Goal: Book appointment/travel/reservation

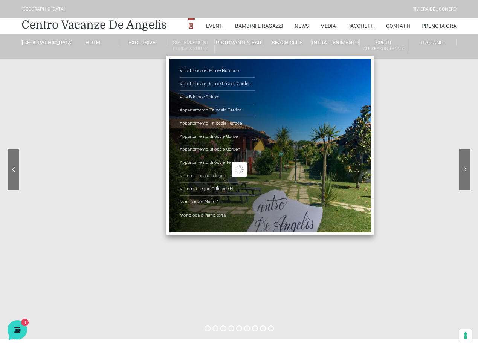
click at [205, 175] on link "Villino trilocale in legno" at bounding box center [217, 176] width 75 height 13
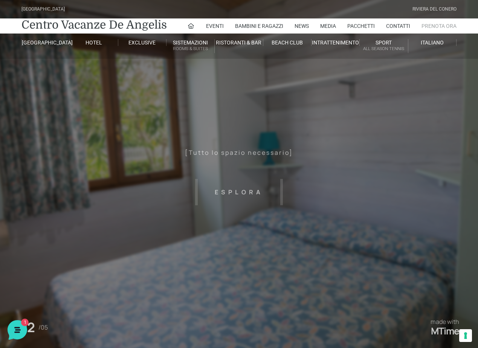
click at [435, 26] on link "Prenota Ora" at bounding box center [439, 25] width 35 height 15
